Goal: Task Accomplishment & Management: Use online tool/utility

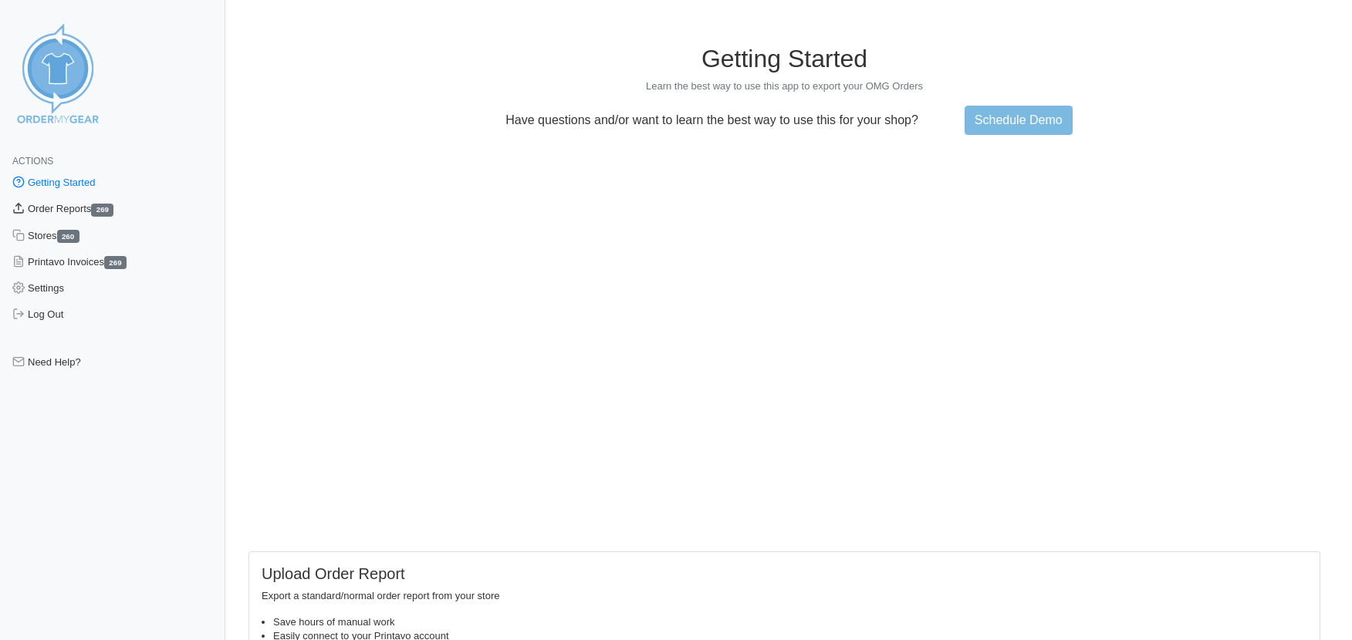
click at [62, 210] on link "Order Reports 269" at bounding box center [112, 209] width 225 height 26
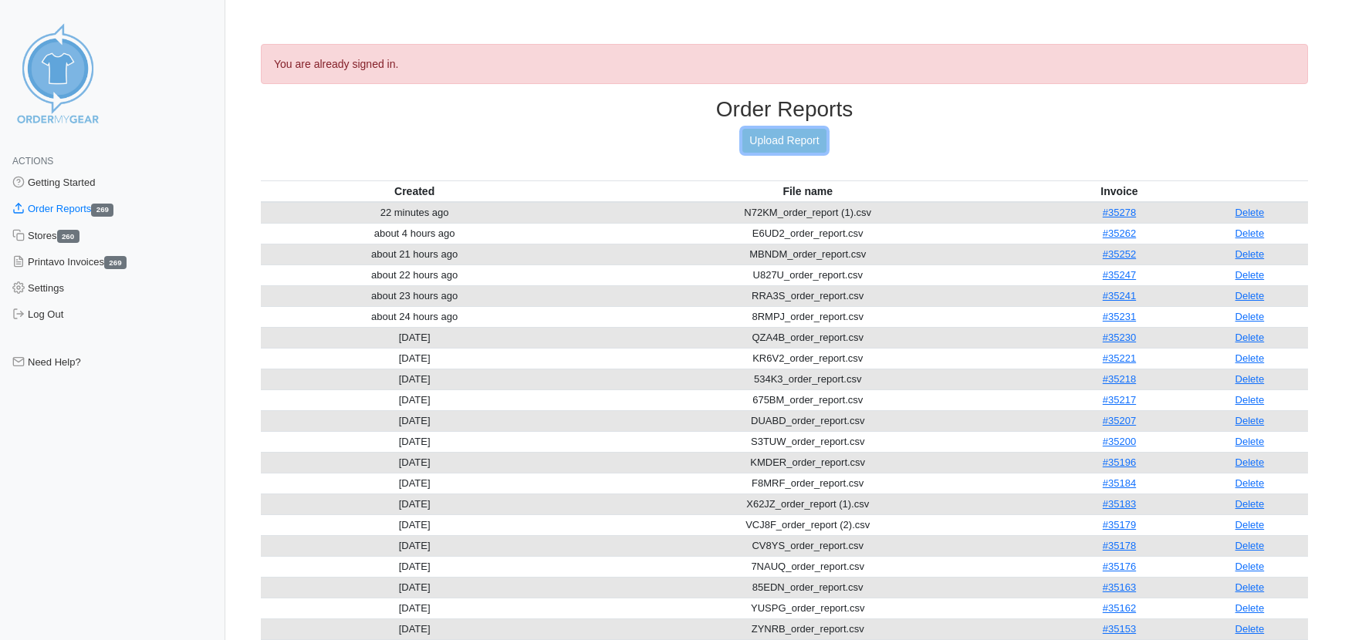
click at [795, 142] on link "Upload Report" at bounding box center [783, 141] width 83 height 24
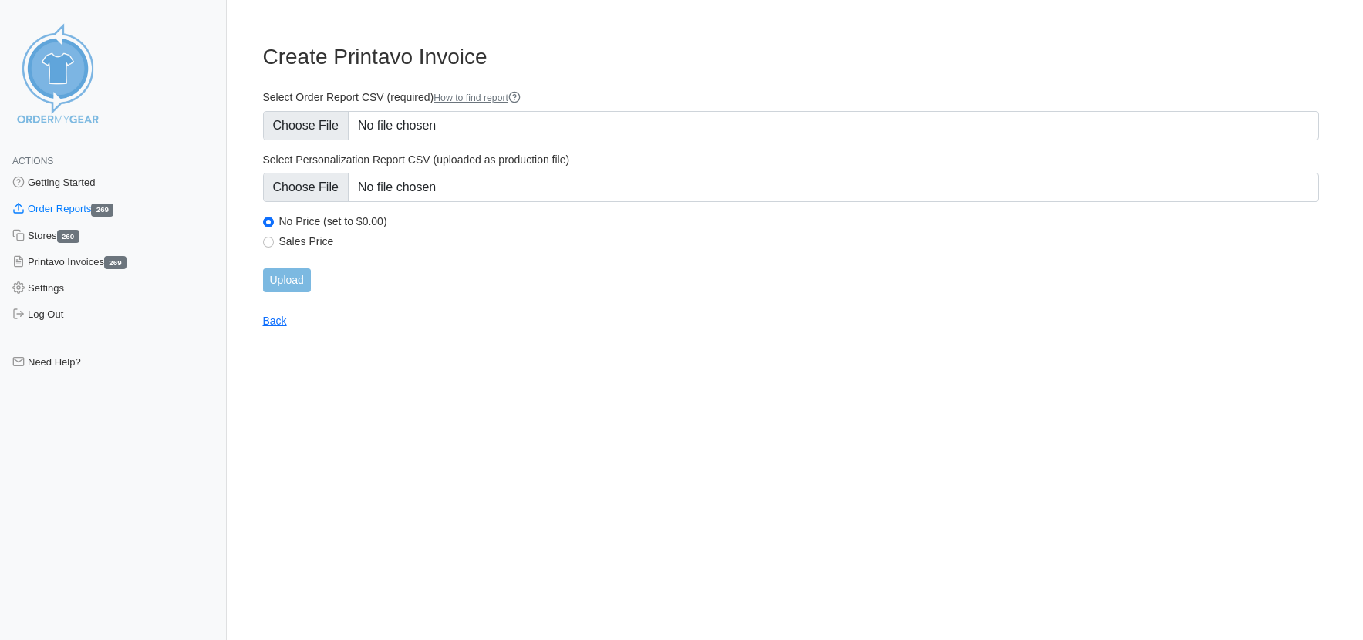
type input "C:\fakepath\8FEN8_order_report.csv"
click at [280, 275] on input "Upload" at bounding box center [287, 280] width 48 height 24
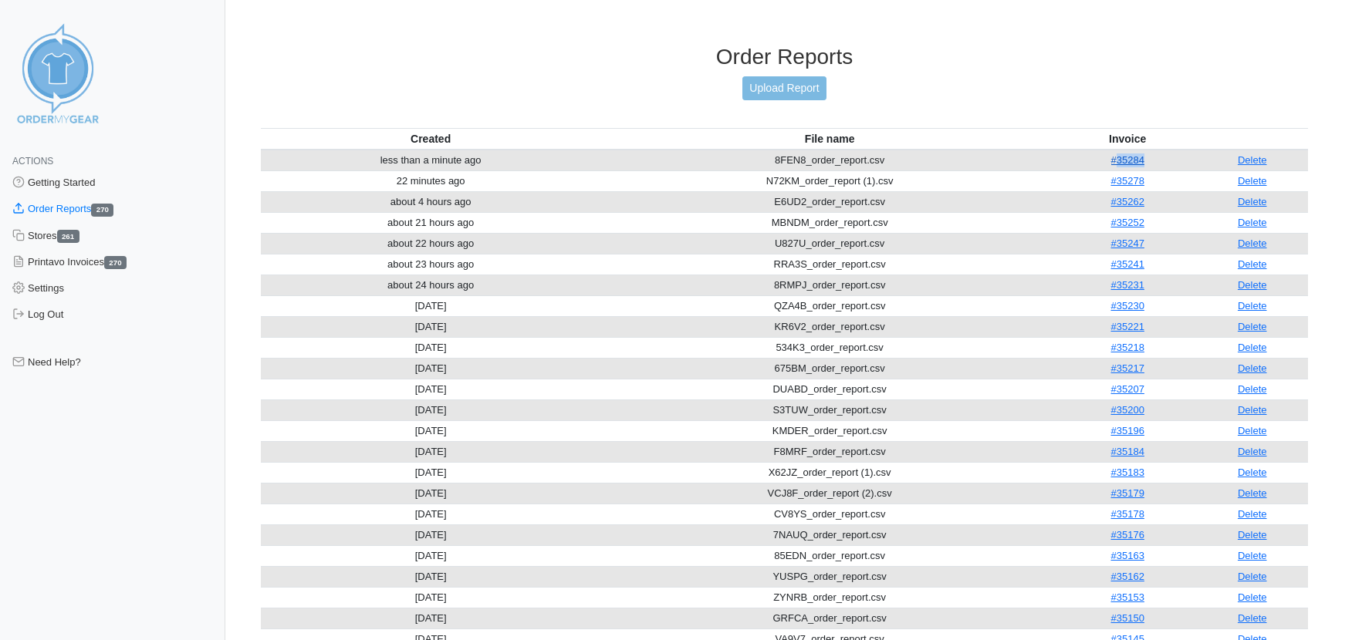
drag, startPoint x: 1147, startPoint y: 162, endPoint x: 1114, endPoint y: 162, distance: 33.2
click at [1114, 162] on td "#35284" at bounding box center [1126, 161] width 137 height 22
copy link "35284"
